Goal: Task Accomplishment & Management: Manage account settings

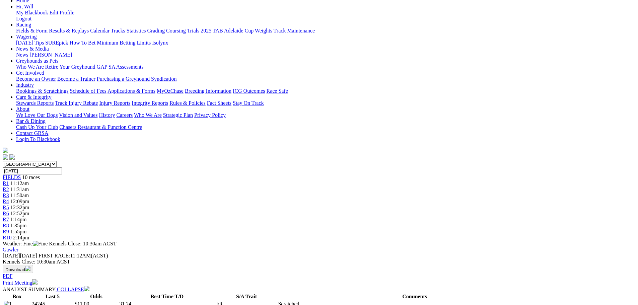
scroll to position [33, 0]
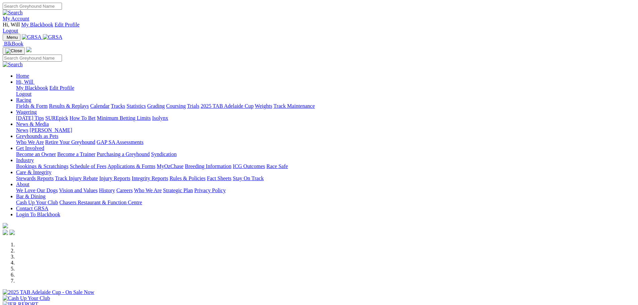
click at [29, 16] on link "My Account" at bounding box center [16, 19] width 27 height 6
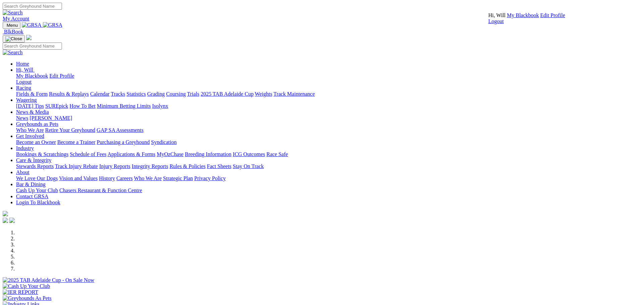
click at [507, 18] on link "My Blackbook" at bounding box center [523, 15] width 32 height 6
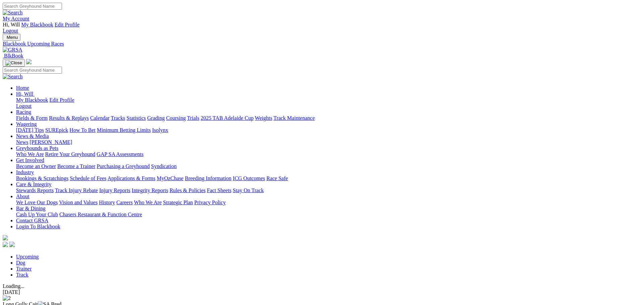
drag, startPoint x: 453, startPoint y: 145, endPoint x: 460, endPoint y: 146, distance: 7.4
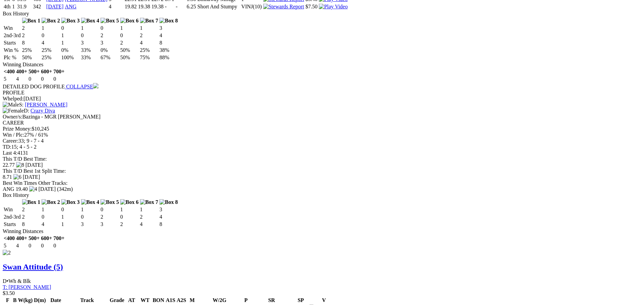
scroll to position [770, 0]
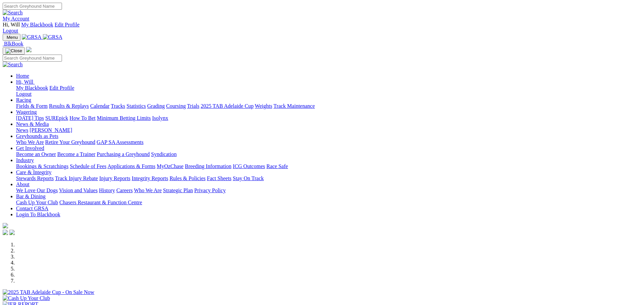
click at [72, 127] on link "[PERSON_NAME]" at bounding box center [50, 130] width 43 height 6
